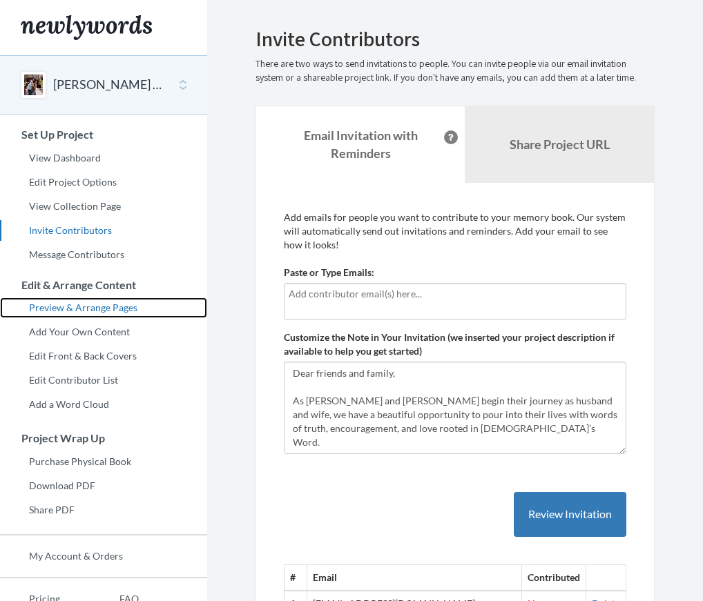
click at [95, 309] on link "Preview & Arrange Pages" at bounding box center [103, 307] width 207 height 21
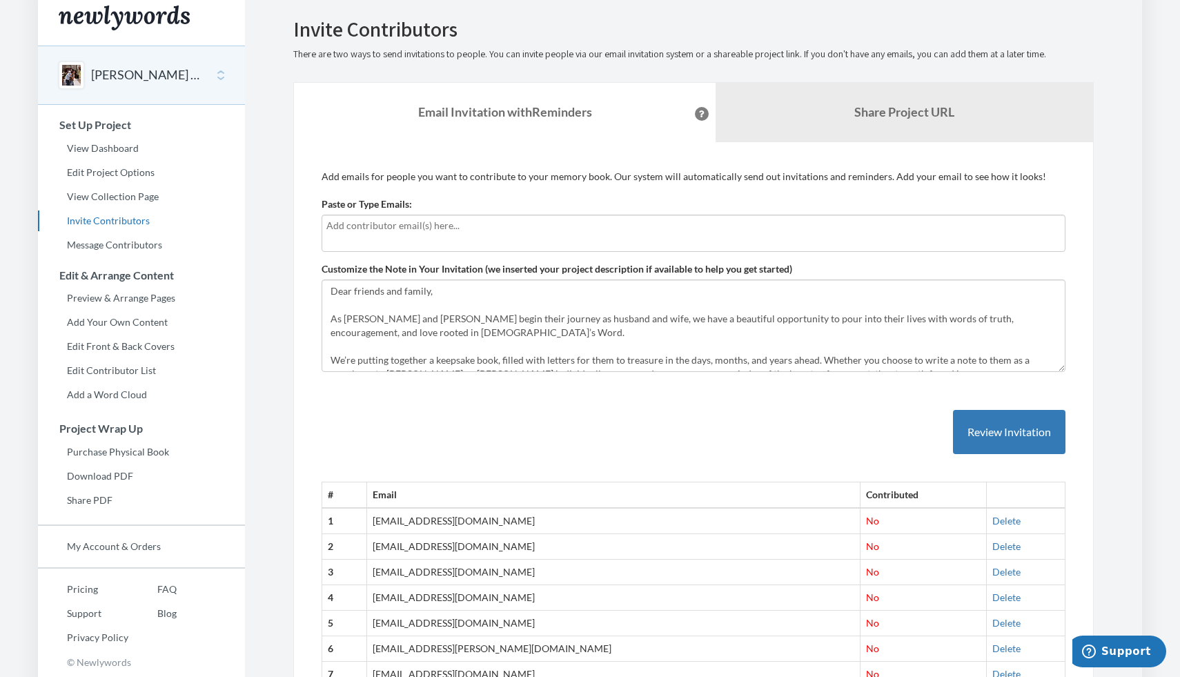
scroll to position [7, 0]
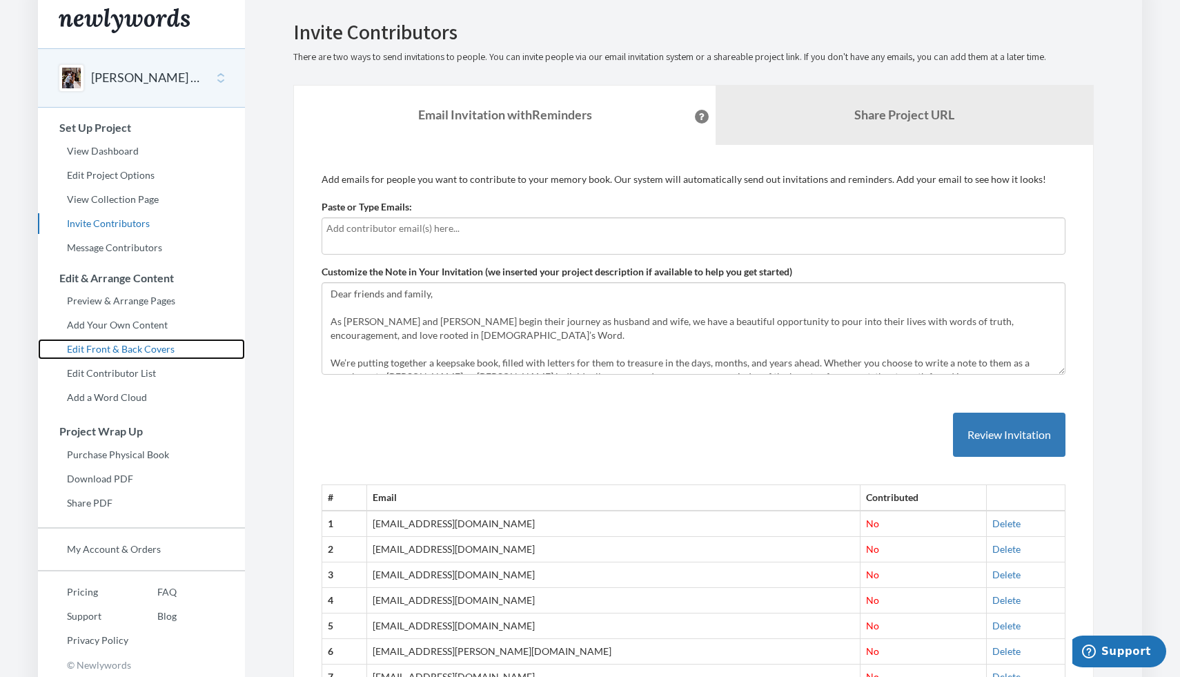
click at [144, 349] on link "Edit Front & Back Covers" at bounding box center [141, 349] width 207 height 21
